Goal: Navigation & Orientation: Find specific page/section

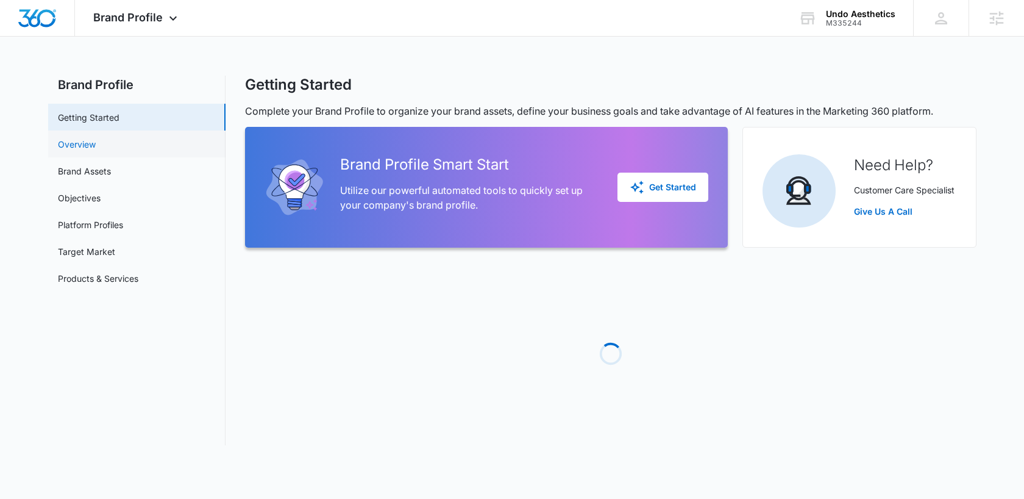
click at [85, 138] on link "Overview" at bounding box center [77, 144] width 38 height 13
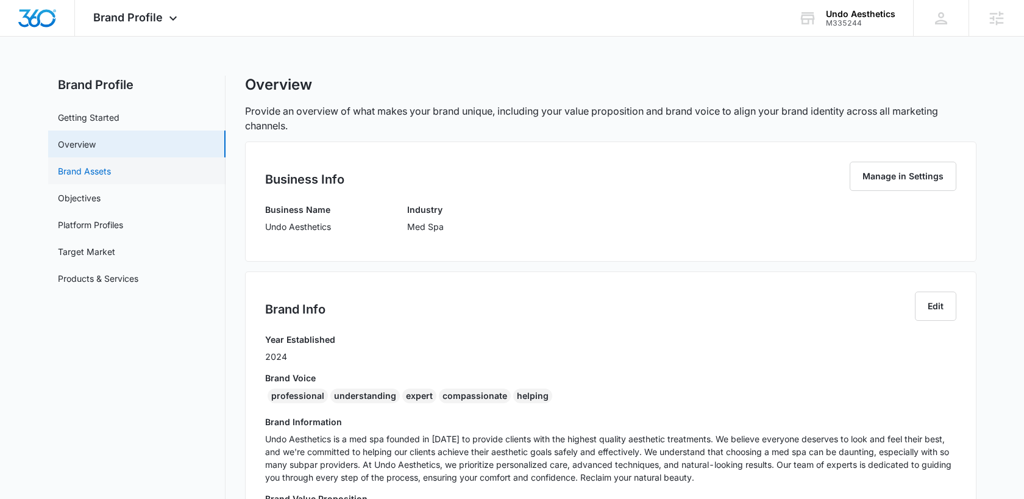
click at [86, 175] on link "Brand Assets" at bounding box center [84, 171] width 53 height 13
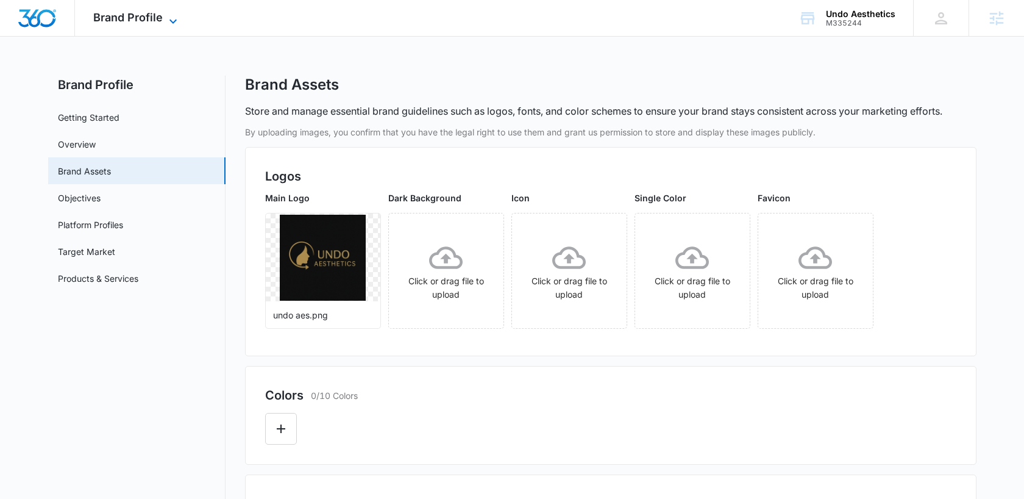
click at [155, 13] on span "Brand Profile" at bounding box center [128, 17] width 70 height 13
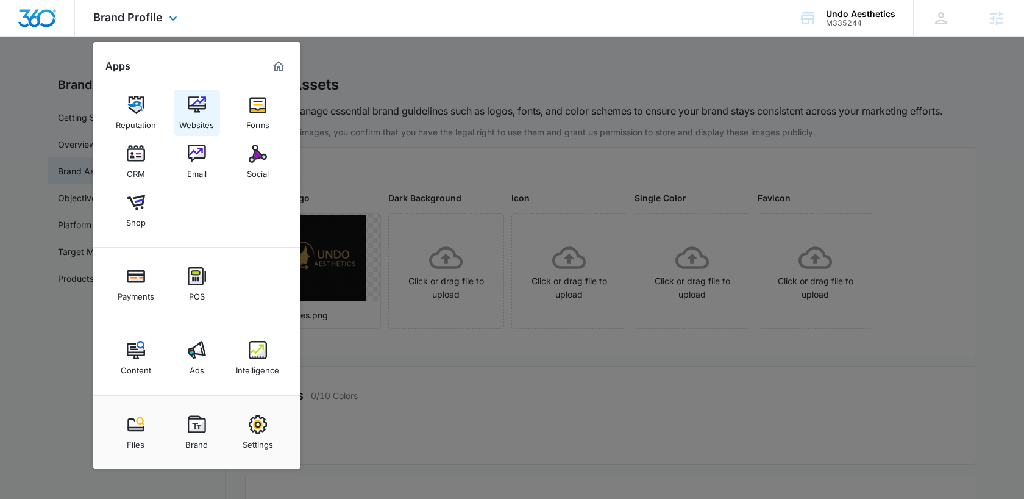
click at [188, 109] on img at bounding box center [197, 105] width 18 height 18
